Goal: Information Seeking & Learning: Learn about a topic

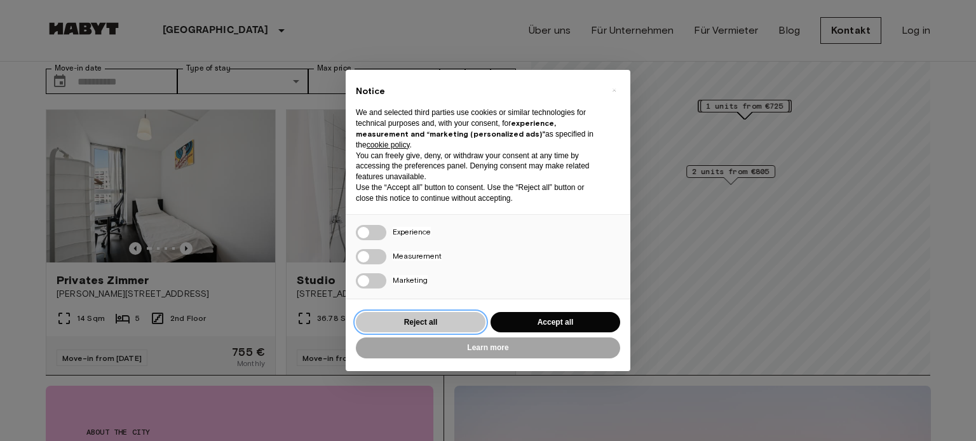
click at [411, 321] on button "Reject all" at bounding box center [421, 322] width 130 height 21
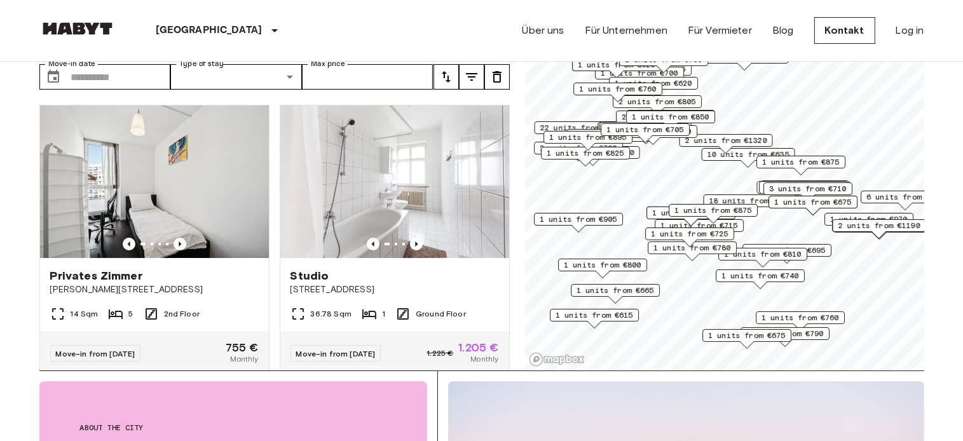
scroll to position [67, 0]
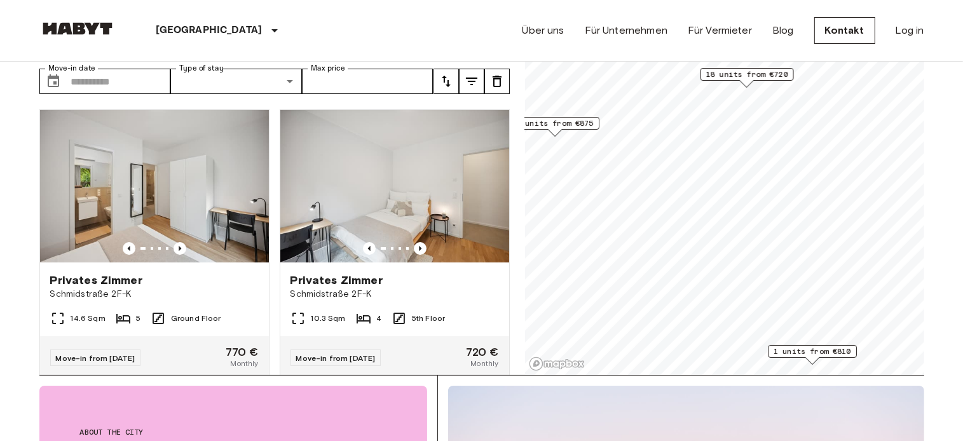
scroll to position [134, 0]
